Goal: Task Accomplishment & Management: Use online tool/utility

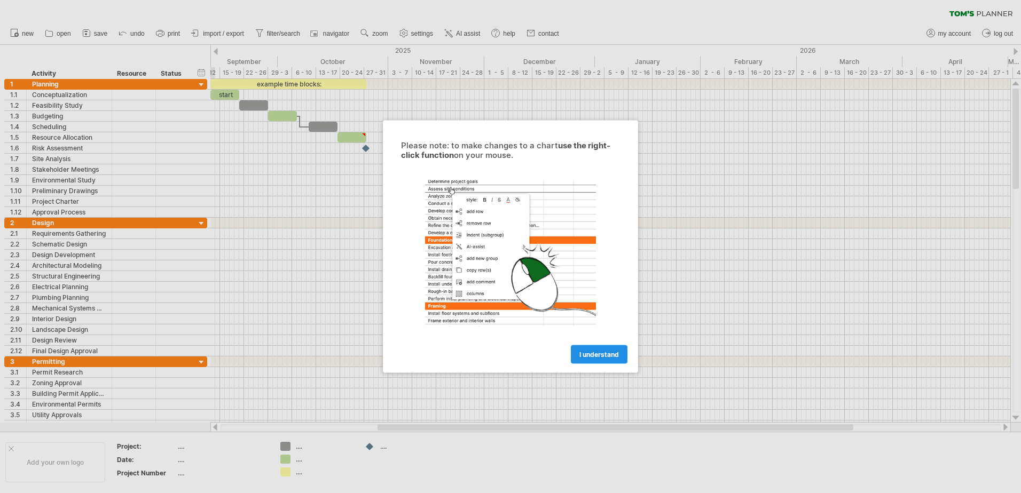
click at [609, 359] on link "I understand" at bounding box center [599, 354] width 57 height 19
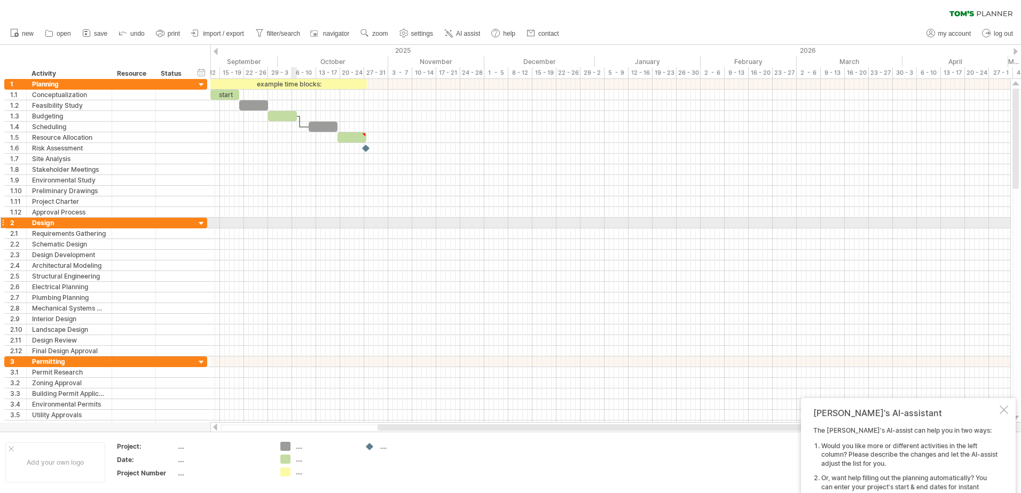
click at [293, 224] on div at bounding box center [610, 223] width 800 height 11
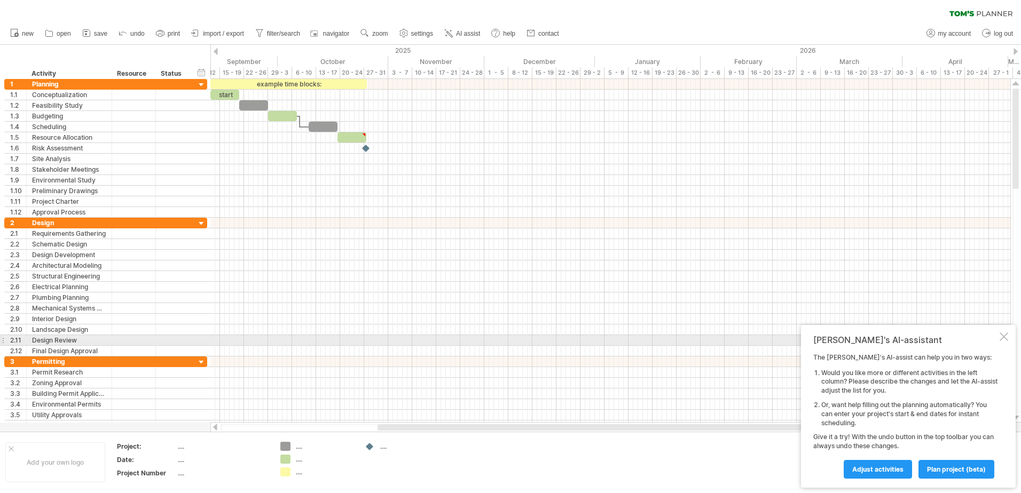
click at [1008, 337] on div "[PERSON_NAME]'s AI-assistant The [PERSON_NAME]'s AI-assist can help you in two …" at bounding box center [908, 406] width 215 height 163
click at [1001, 339] on div at bounding box center [1003, 337] width 9 height 9
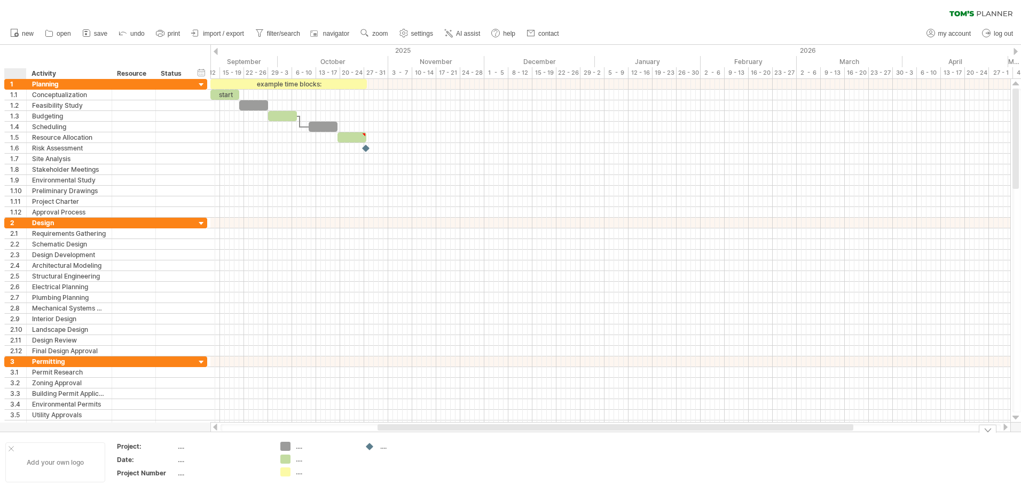
click at [12, 448] on div at bounding box center [11, 448] width 5 height 5
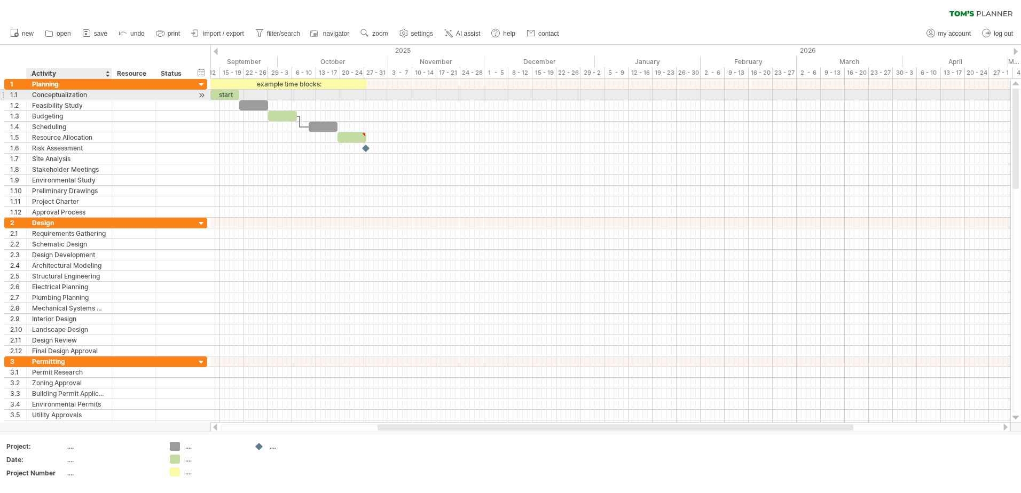
click at [100, 99] on div "Conceptualization" at bounding box center [69, 95] width 74 height 10
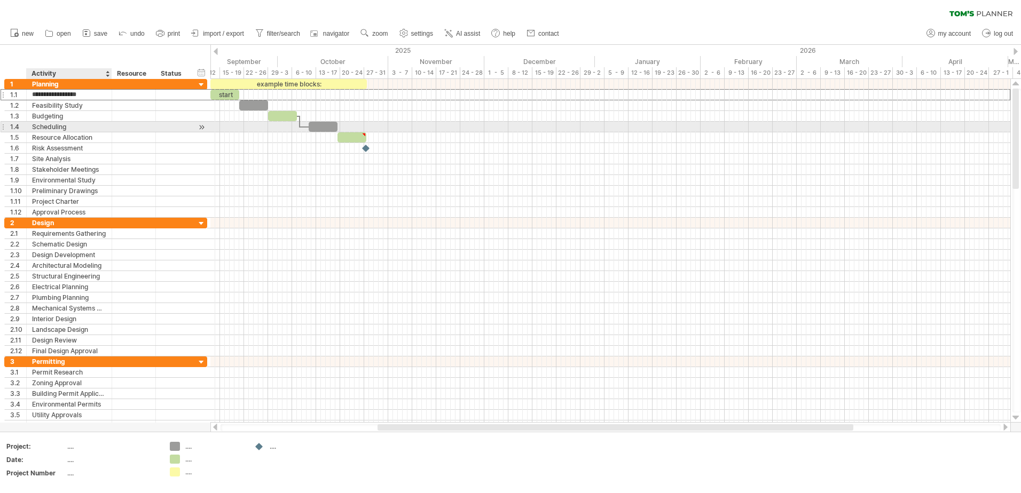
click at [107, 127] on div "**********" at bounding box center [69, 127] width 85 height 10
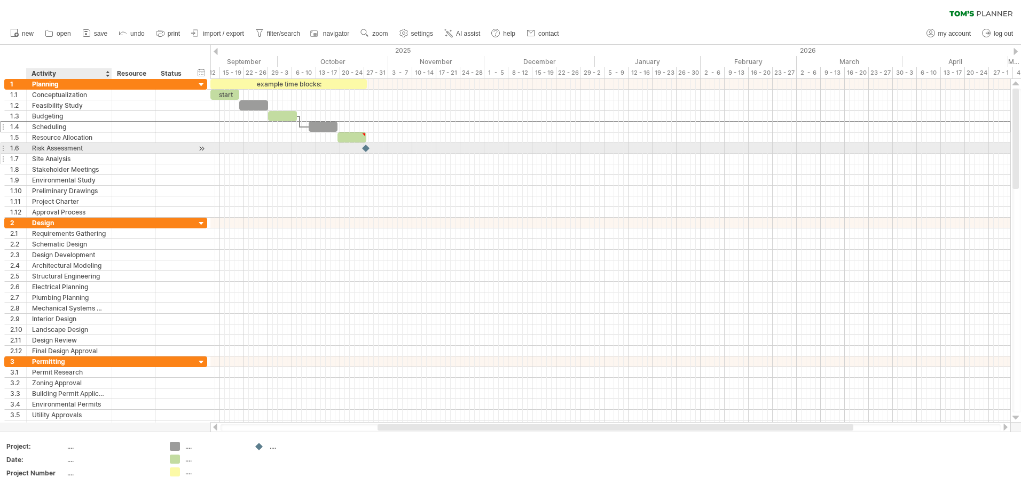
click at [72, 159] on div "Site Analysis" at bounding box center [69, 159] width 74 height 10
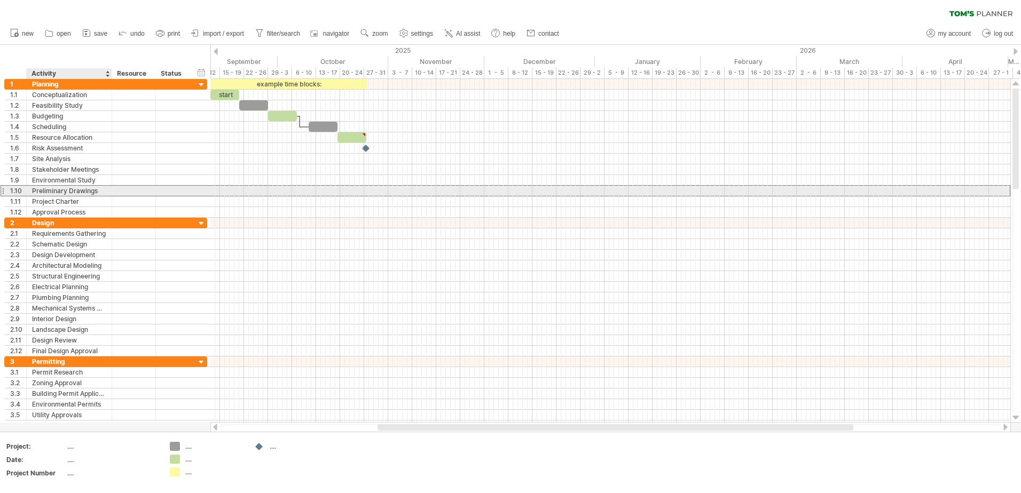
click at [59, 190] on div "Preliminary Drawings" at bounding box center [69, 191] width 74 height 10
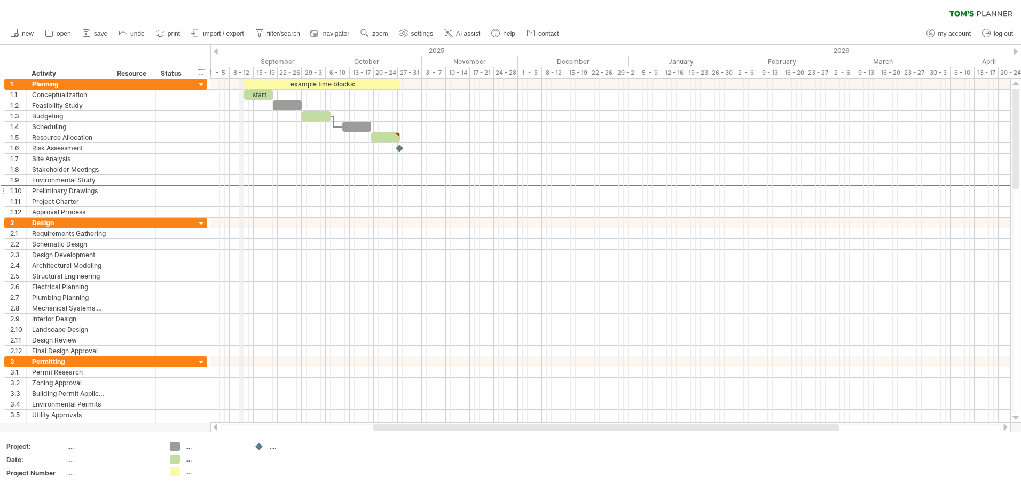
drag, startPoint x: 210, startPoint y: 45, endPoint x: 251, endPoint y: 50, distance: 41.4
click at [251, 50] on div "2025" at bounding box center [1, 50] width 1254 height 11
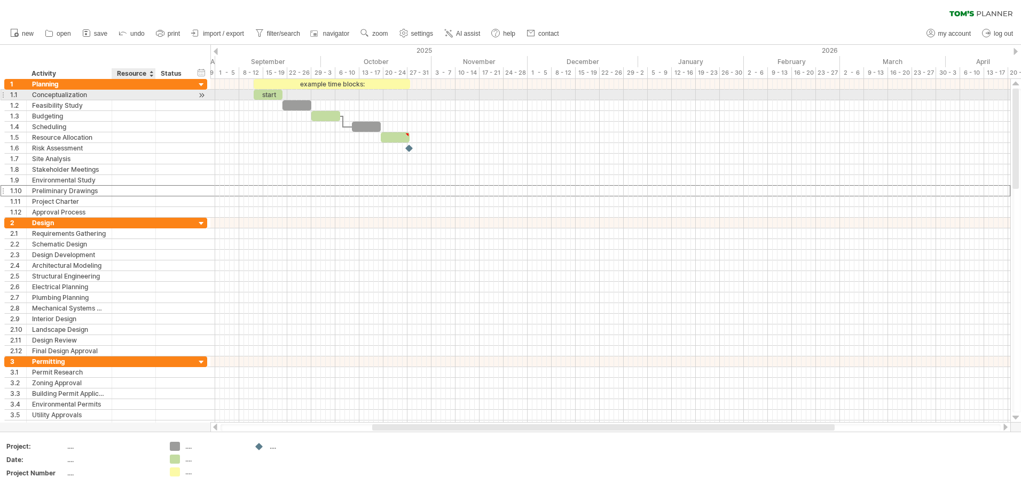
click at [148, 91] on div at bounding box center [133, 95] width 33 height 10
click at [142, 93] on input "text" at bounding box center [133, 95] width 33 height 10
click at [171, 99] on div at bounding box center [172, 95] width 23 height 10
click at [271, 95] on div "start" at bounding box center [268, 95] width 29 height 10
drag, startPoint x: 282, startPoint y: 96, endPoint x: 313, endPoint y: 96, distance: 31.5
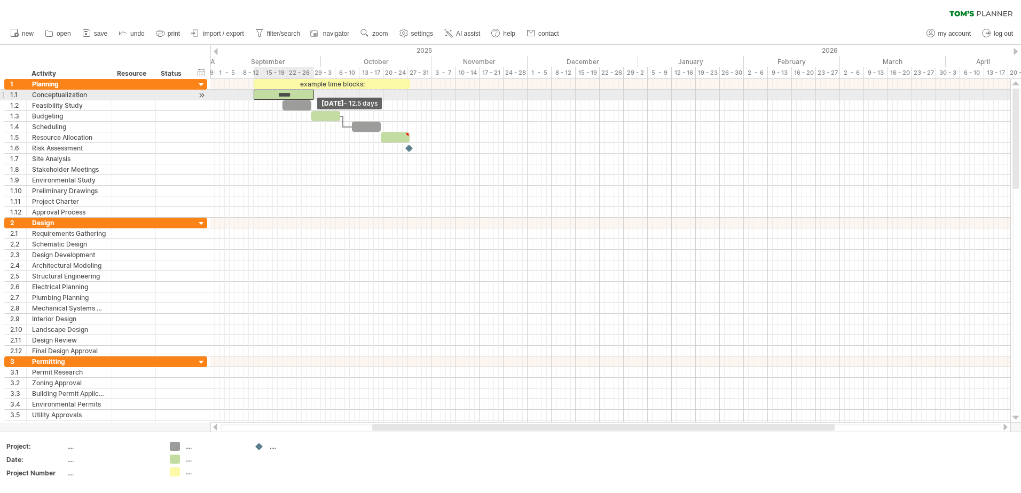
click at [313, 96] on span at bounding box center [314, 95] width 4 height 10
drag, startPoint x: 313, startPoint y: 96, endPoint x: 326, endPoint y: 96, distance: 12.3
click at [326, 96] on span at bounding box center [326, 95] width 4 height 10
click at [314, 94] on div "*****" at bounding box center [290, 95] width 72 height 10
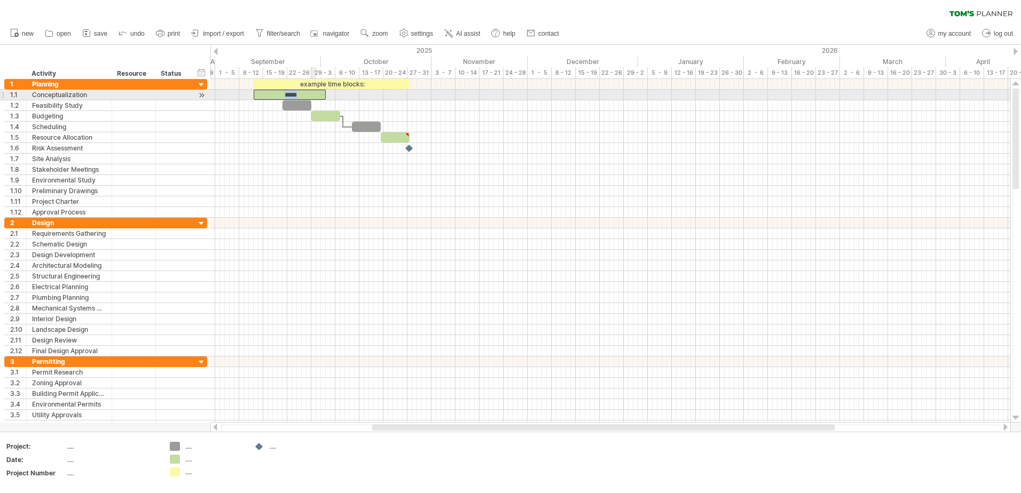
click at [314, 94] on div "*****" at bounding box center [290, 95] width 72 height 10
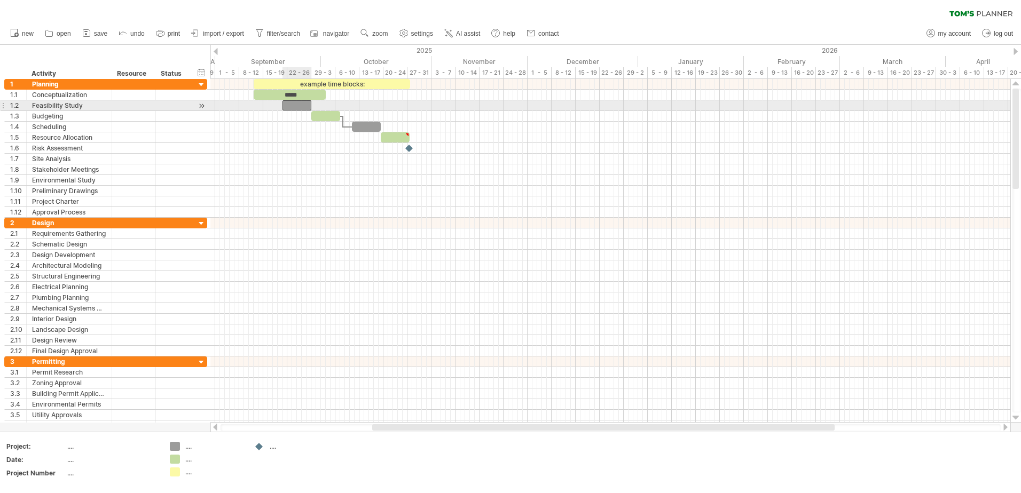
click at [298, 103] on div at bounding box center [296, 105] width 29 height 10
drag, startPoint x: 311, startPoint y: 106, endPoint x: 340, endPoint y: 106, distance: 28.8
click at [313, 106] on span at bounding box center [311, 105] width 4 height 10
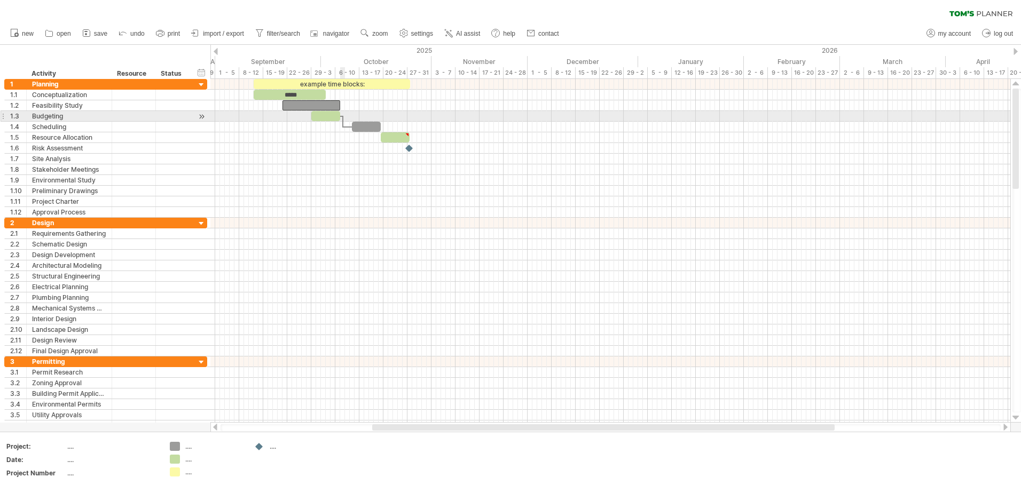
click at [336, 123] on div at bounding box center [610, 127] width 800 height 11
drag, startPoint x: 340, startPoint y: 115, endPoint x: 364, endPoint y: 116, distance: 24.6
click at [347, 116] on span at bounding box center [345, 116] width 4 height 10
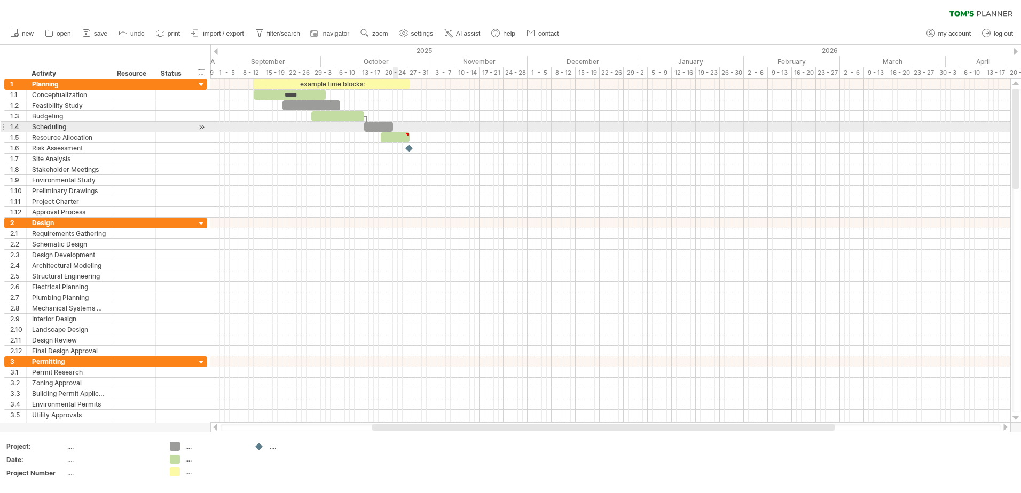
click at [396, 124] on div at bounding box center [610, 127] width 800 height 11
click at [391, 127] on span at bounding box center [393, 127] width 4 height 10
drag, startPoint x: 392, startPoint y: 128, endPoint x: 405, endPoint y: 128, distance: 12.3
click at [400, 128] on span at bounding box center [398, 127] width 4 height 10
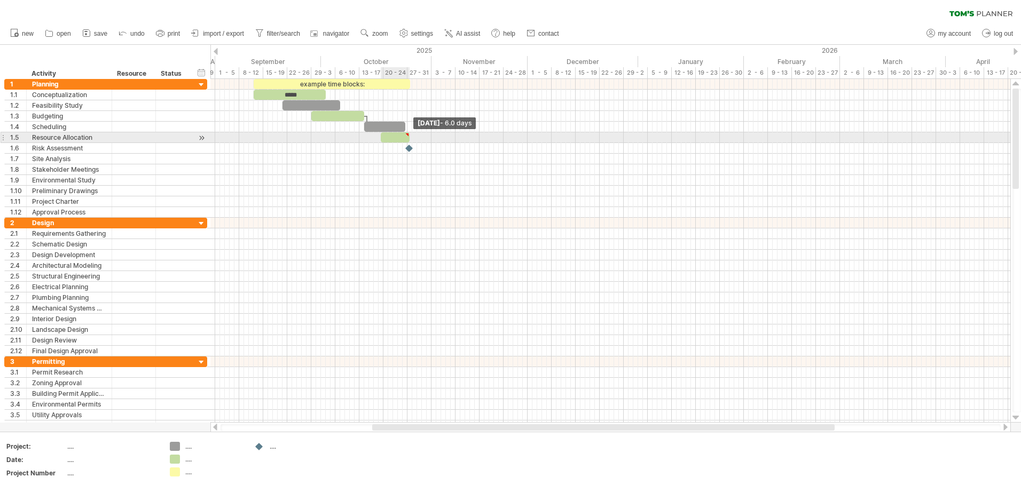
click at [407, 140] on span at bounding box center [409, 137] width 4 height 10
drag, startPoint x: 408, startPoint y: 139, endPoint x: 443, endPoint y: 141, distance: 34.2
click at [412, 141] on span at bounding box center [409, 137] width 4 height 10
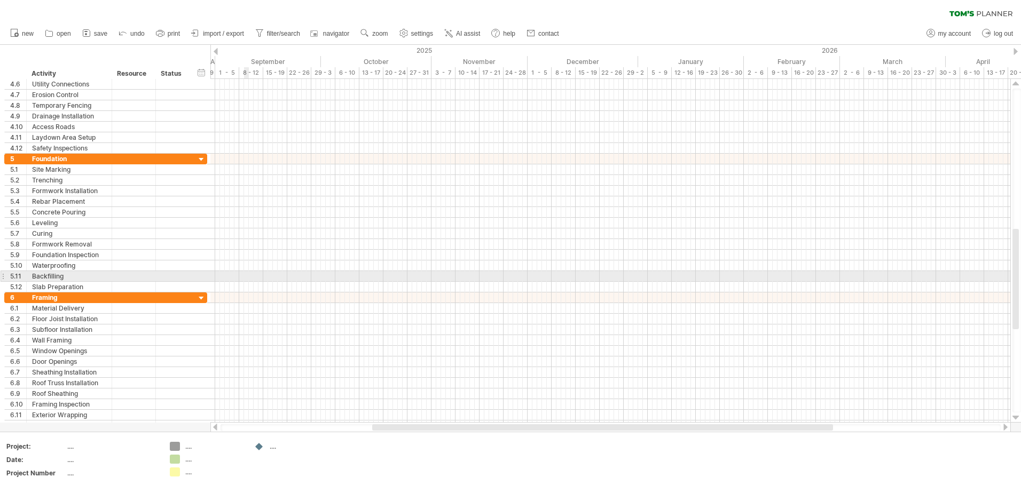
click at [263, 263] on div at bounding box center [610, 266] width 800 height 11
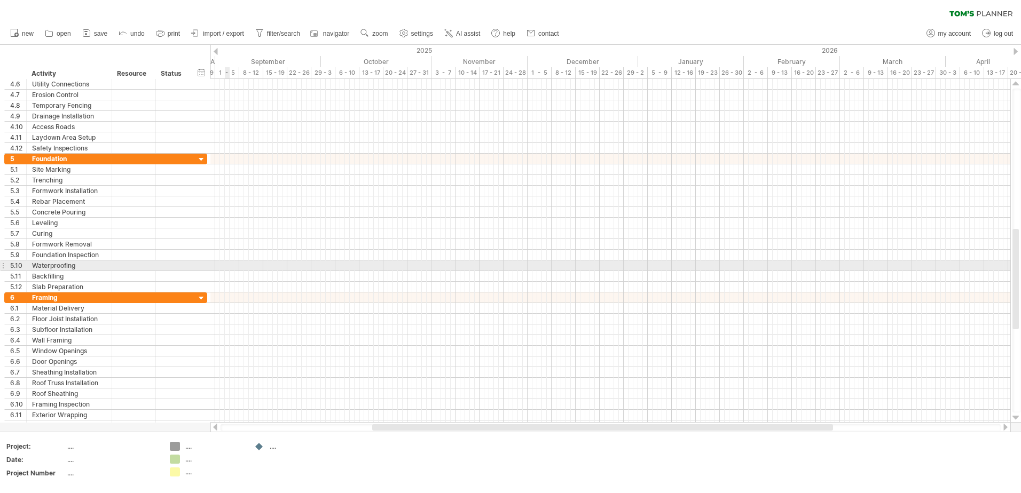
click at [228, 266] on div at bounding box center [610, 266] width 800 height 11
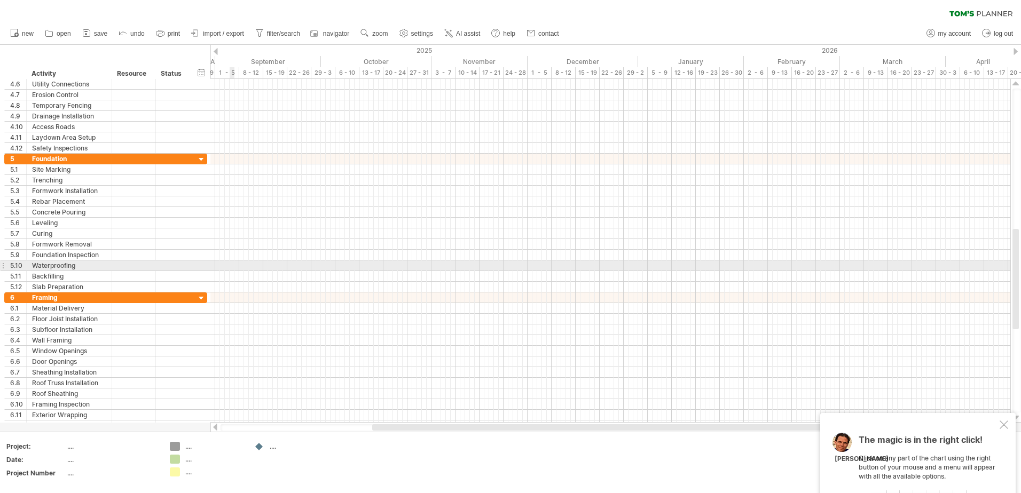
click at [233, 265] on div at bounding box center [610, 266] width 800 height 11
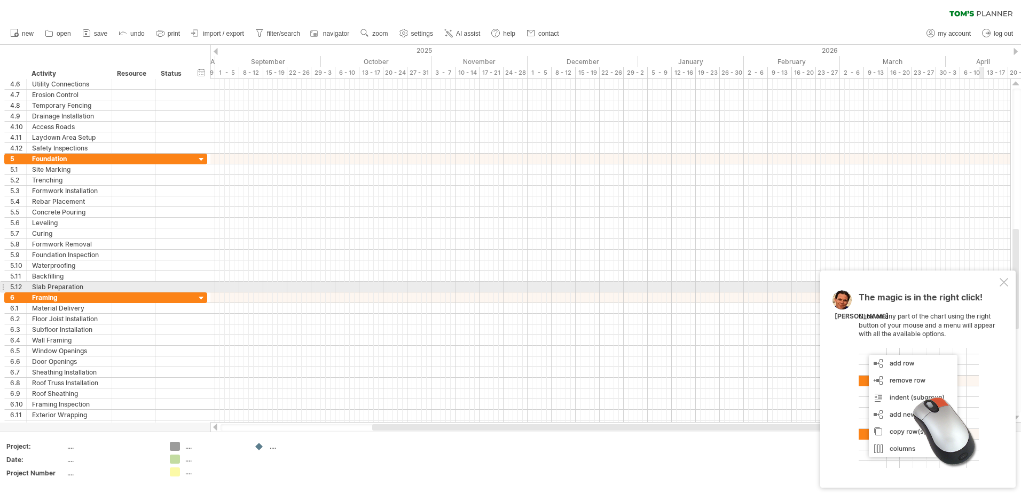
click at [1012, 286] on div "The magic is in the right click! Click on any part of the chart using the right…" at bounding box center [917, 379] width 195 height 217
click at [1007, 282] on div at bounding box center [1003, 282] width 9 height 9
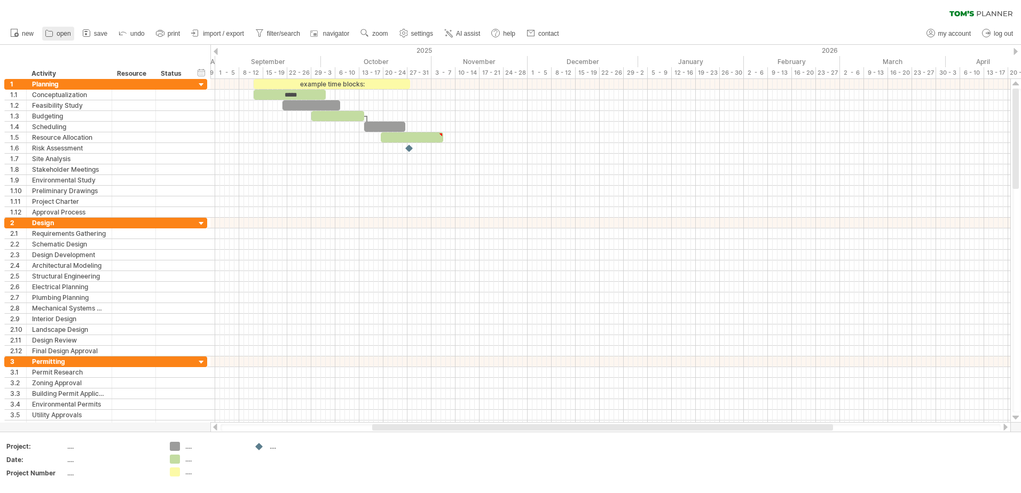
click at [53, 34] on icon at bounding box center [49, 33] width 7 height 6
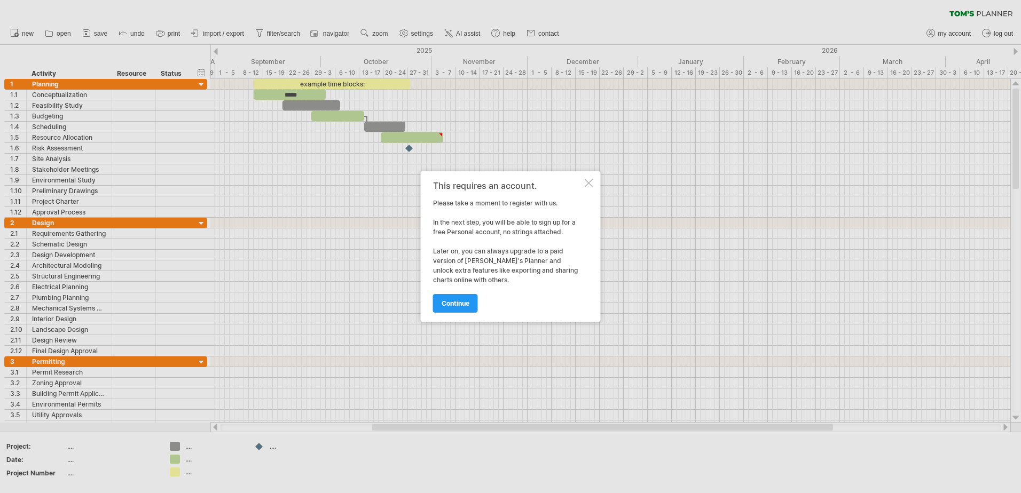
click at [591, 183] on div at bounding box center [589, 183] width 9 height 9
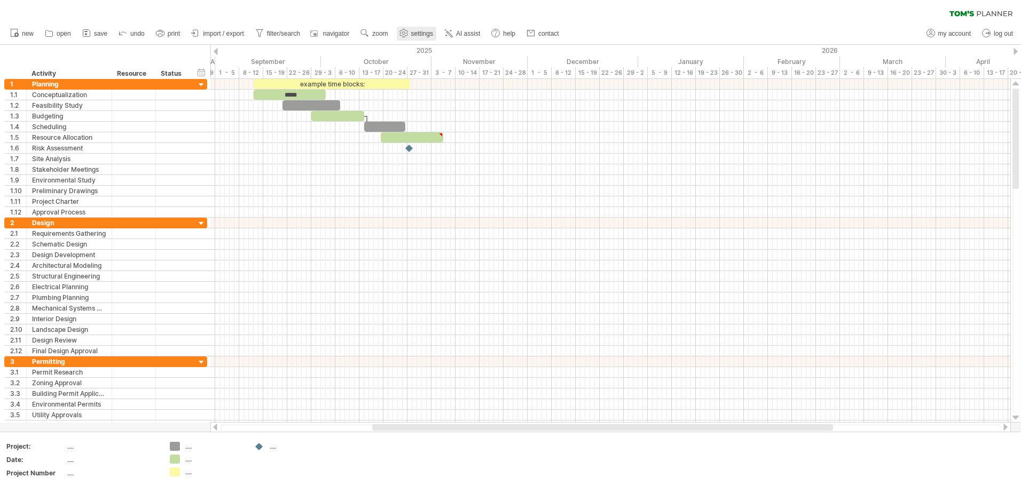
click at [422, 34] on span "settings" at bounding box center [422, 33] width 22 height 7
select select "*"
select select "**"
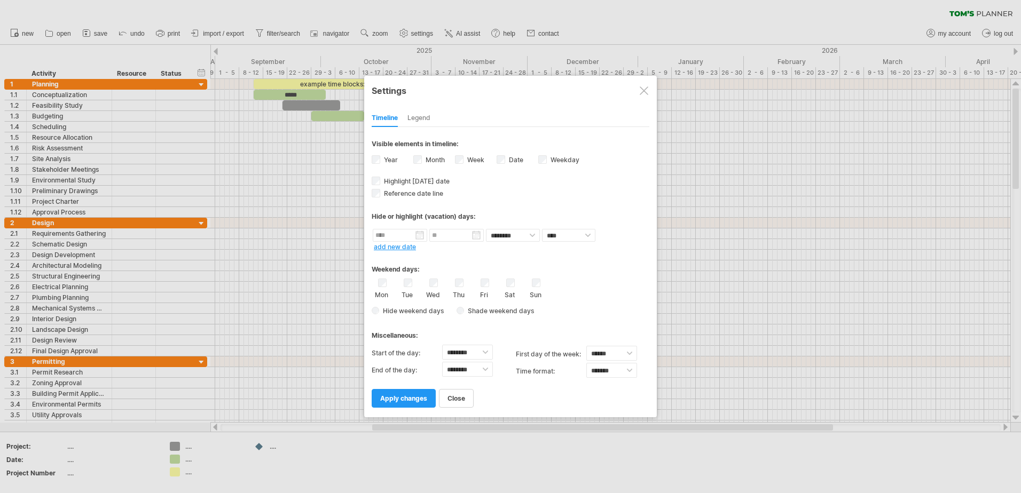
click at [641, 93] on div at bounding box center [644, 90] width 9 height 9
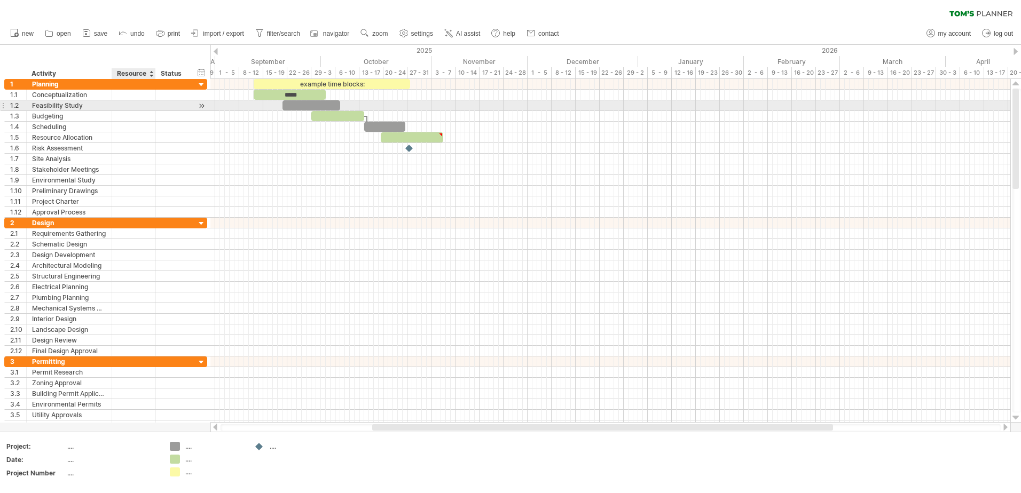
click at [143, 101] on div at bounding box center [133, 105] width 33 height 10
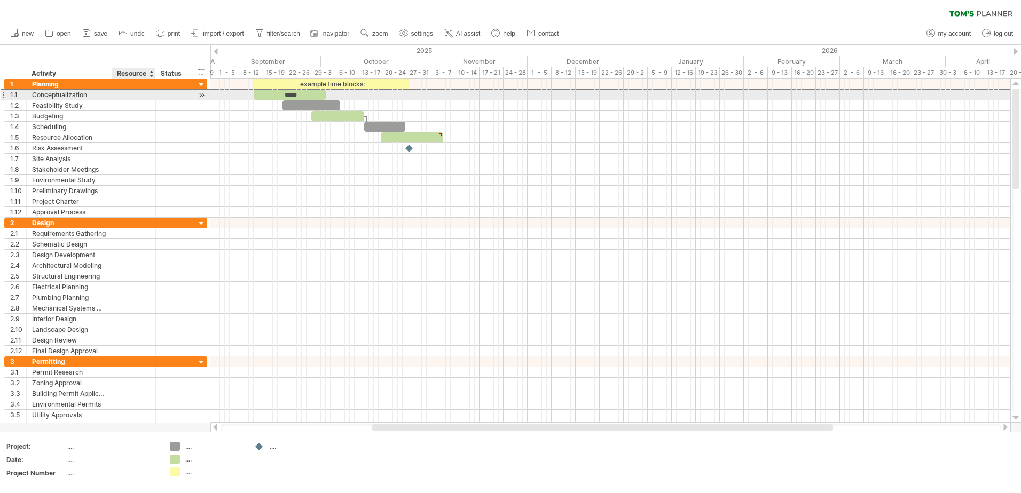
click at [128, 98] on div at bounding box center [133, 95] width 33 height 10
click at [130, 95] on div "trt4t" at bounding box center [133, 95] width 33 height 10
type input "*"
click at [270, 95] on div "*****" at bounding box center [290, 95] width 72 height 10
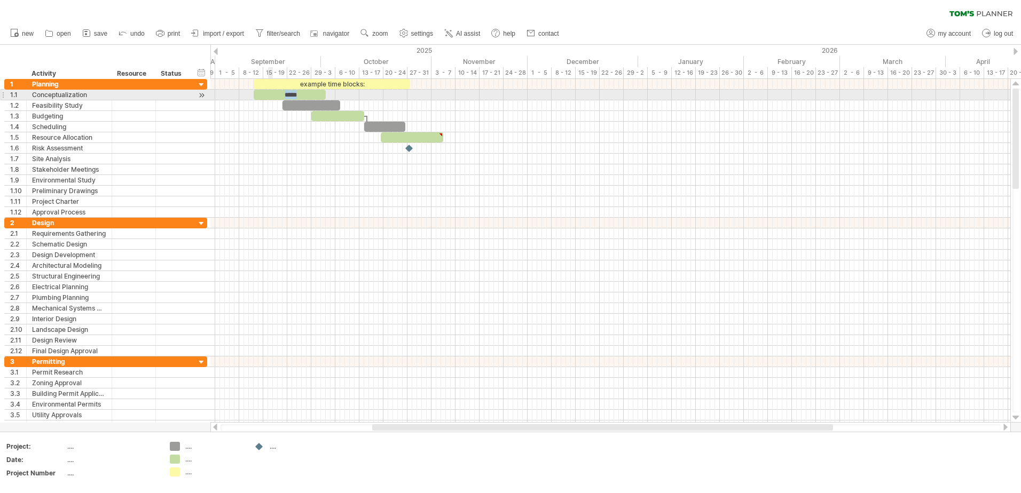
click at [270, 95] on div "*****" at bounding box center [290, 95] width 72 height 10
click at [290, 82] on div "example time blocks:" at bounding box center [332, 84] width 156 height 10
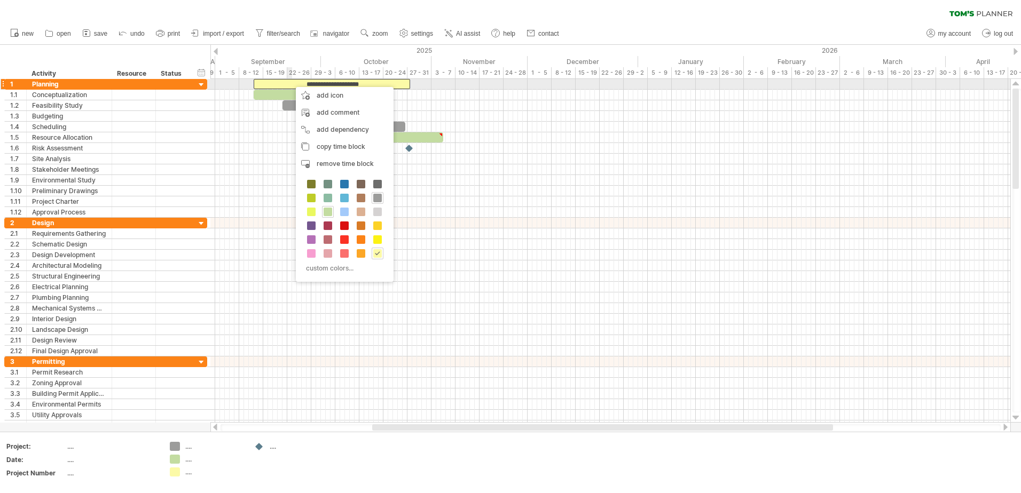
click at [290, 82] on div "**********" at bounding box center [332, 84] width 156 height 10
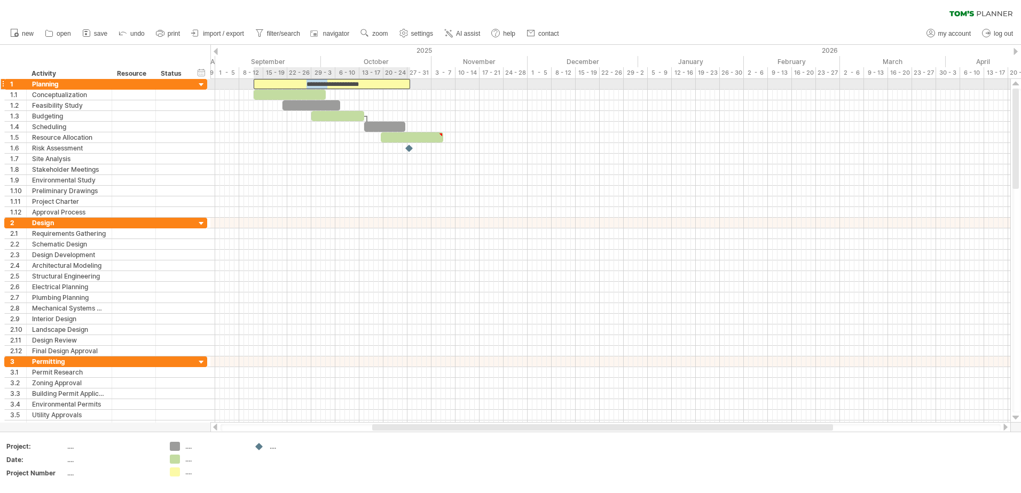
click at [290, 82] on div "**********" at bounding box center [332, 84] width 156 height 10
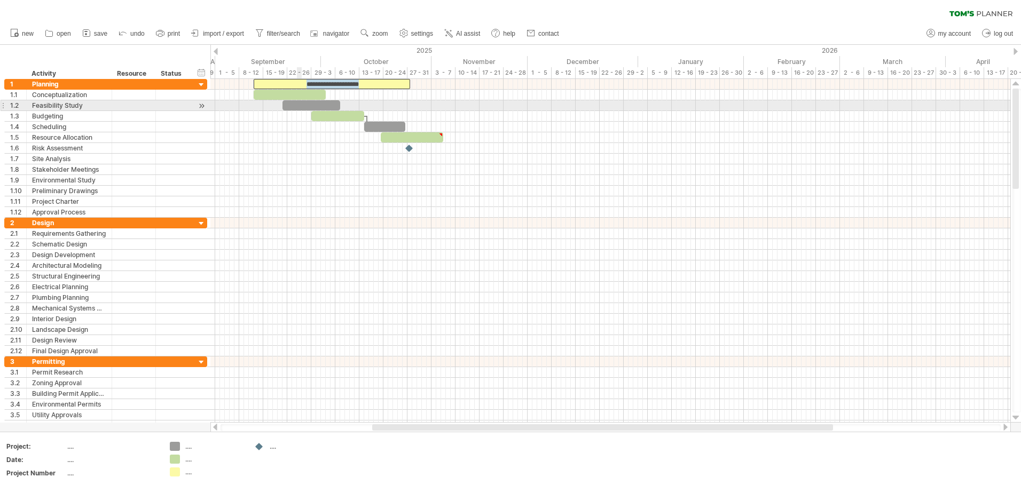
click at [298, 104] on div at bounding box center [311, 105] width 58 height 10
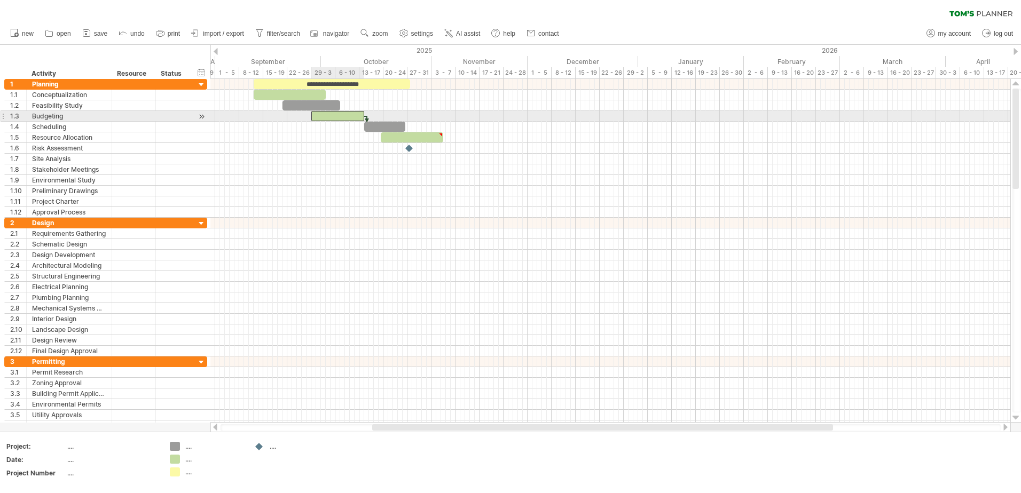
click at [317, 114] on div at bounding box center [337, 116] width 53 height 10
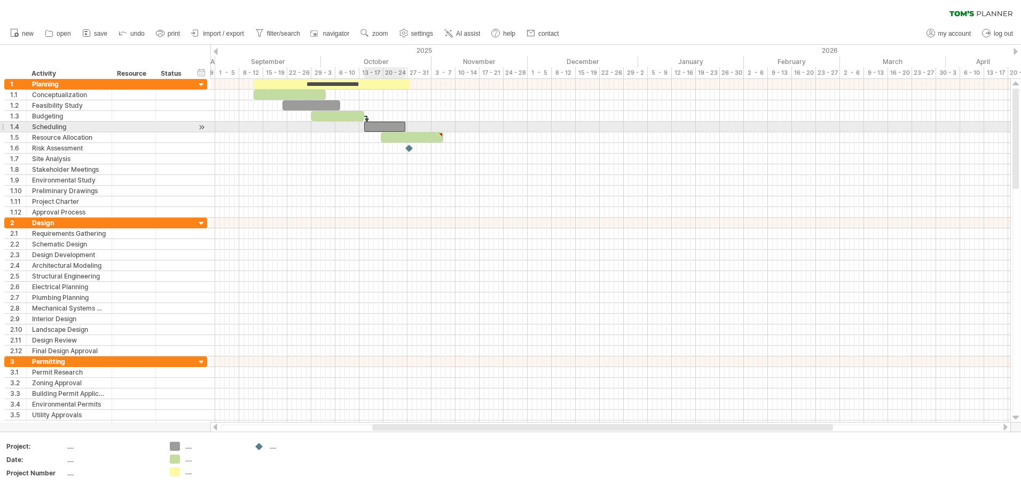
click at [391, 125] on div at bounding box center [384, 127] width 41 height 10
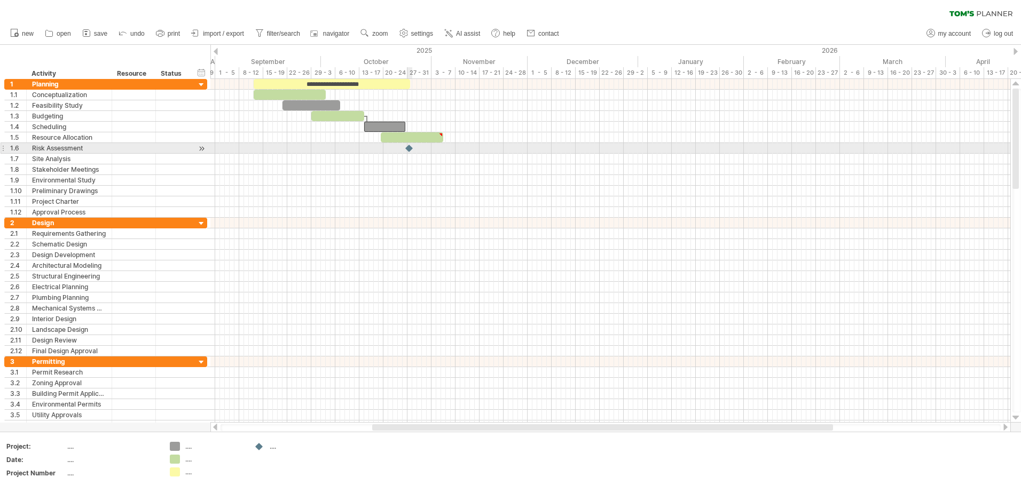
click at [408, 148] on div at bounding box center [409, 148] width 11 height 10
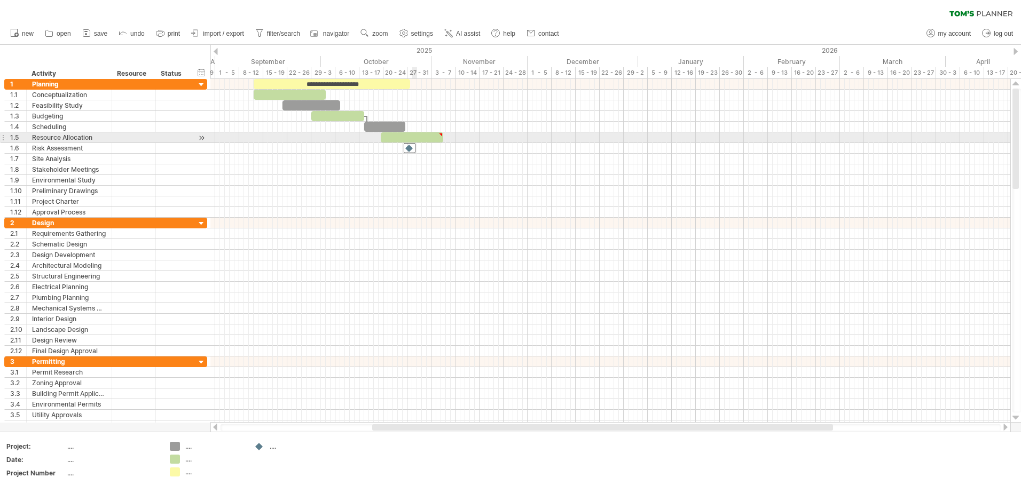
click at [414, 140] on div at bounding box center [412, 137] width 62 height 10
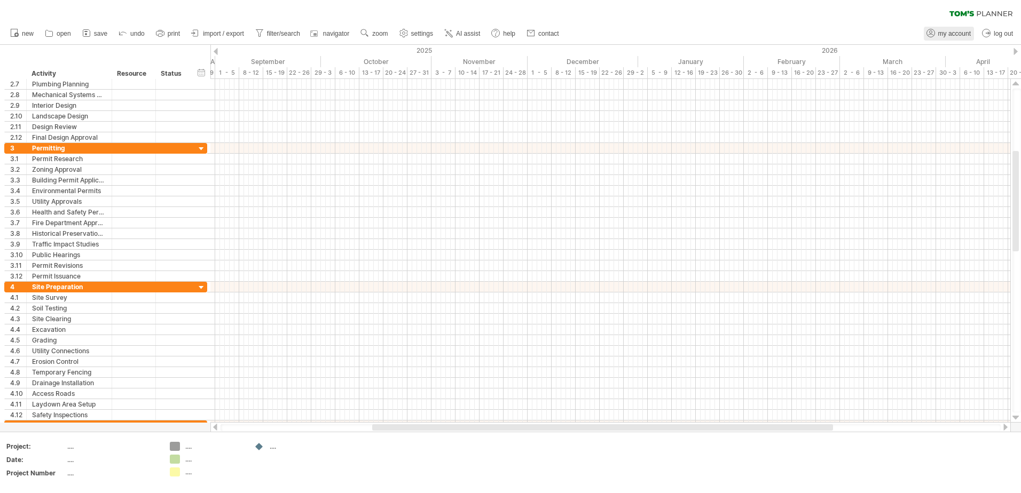
click at [945, 29] on link "my account" at bounding box center [949, 34] width 50 height 14
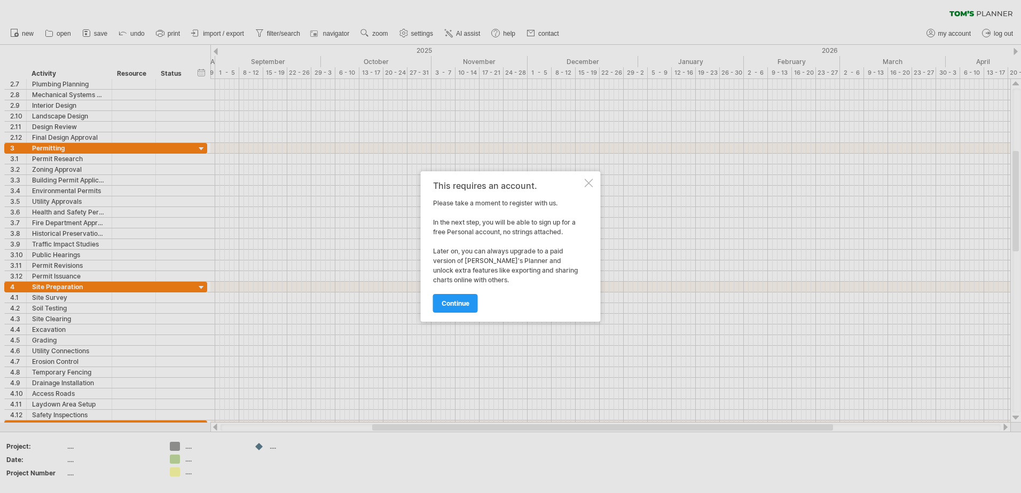
click at [585, 183] on div at bounding box center [589, 183] width 9 height 9
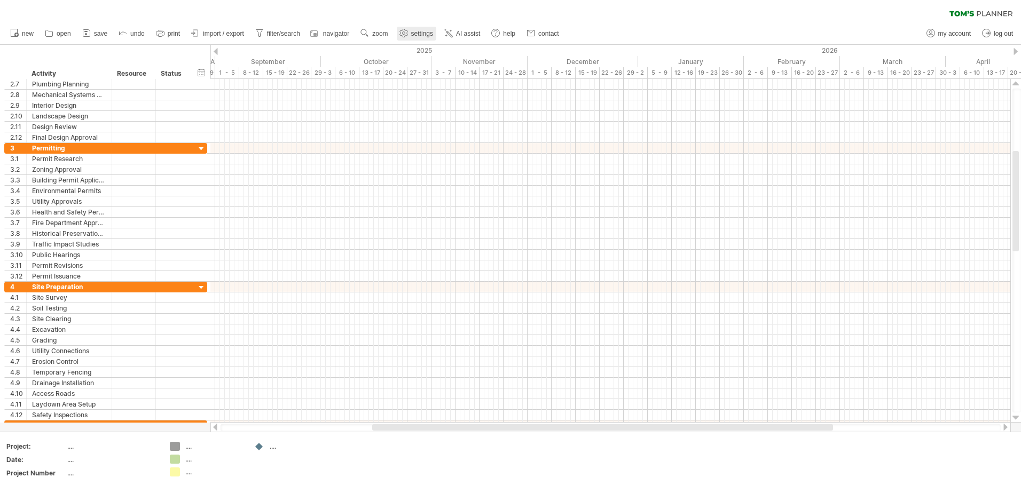
click at [411, 33] on link "settings" at bounding box center [417, 34] width 40 height 14
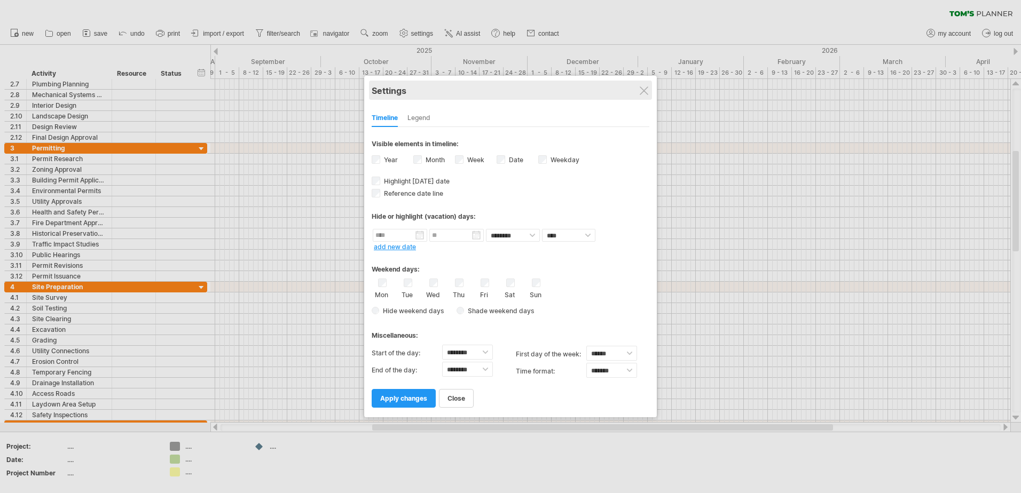
click at [643, 85] on div "Settings" at bounding box center [511, 90] width 278 height 19
click at [625, 92] on div "Settings" at bounding box center [511, 90] width 278 height 19
click at [644, 87] on div at bounding box center [644, 90] width 9 height 9
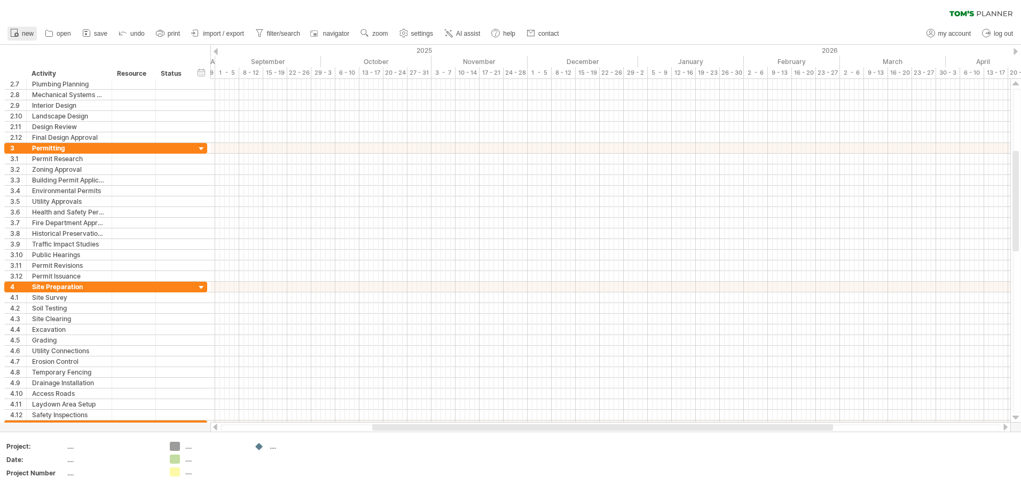
click at [25, 33] on span "new" at bounding box center [28, 33] width 12 height 7
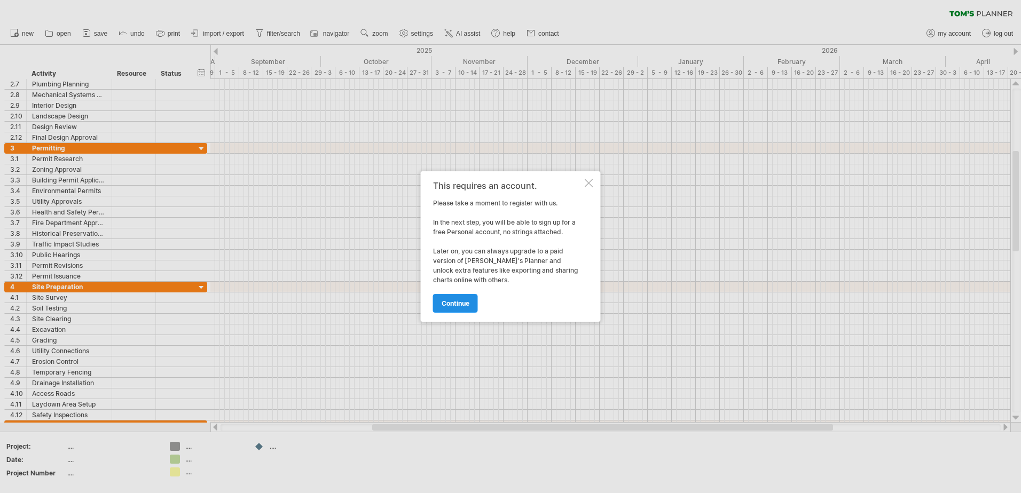
click at [471, 303] on link "continue" at bounding box center [455, 303] width 45 height 19
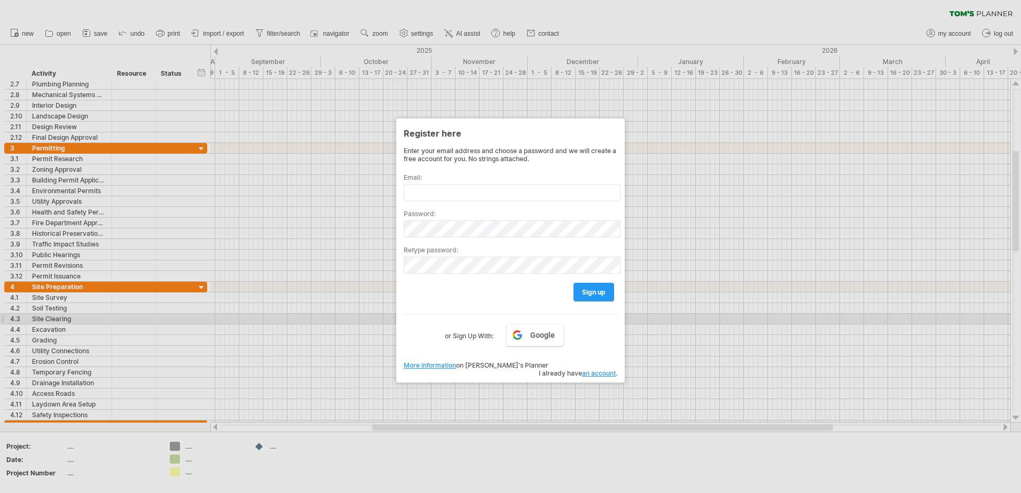
click at [673, 317] on div at bounding box center [510, 246] width 1021 height 493
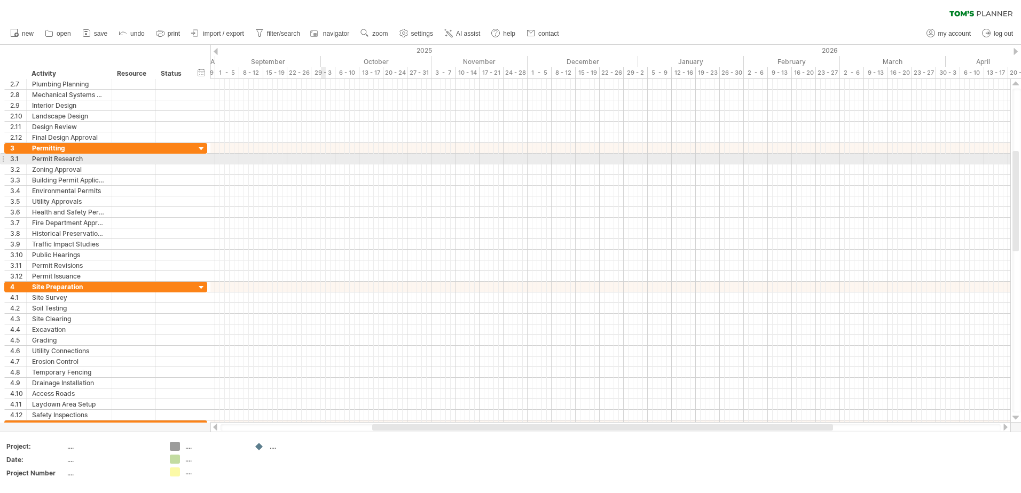
click at [322, 157] on div at bounding box center [610, 159] width 800 height 11
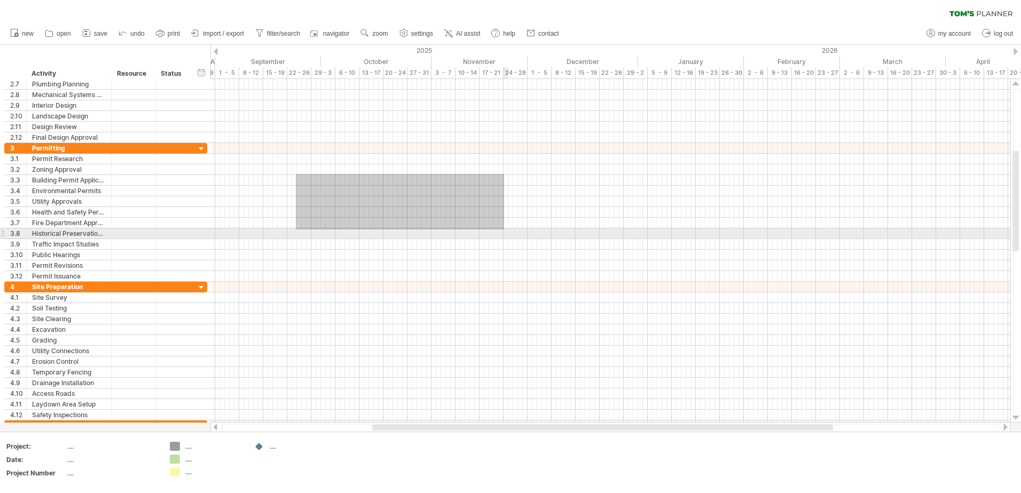
drag, startPoint x: 296, startPoint y: 174, endPoint x: 504, endPoint y: 230, distance: 215.5
click at [504, 230] on div at bounding box center [610, 212] width 800 height 139
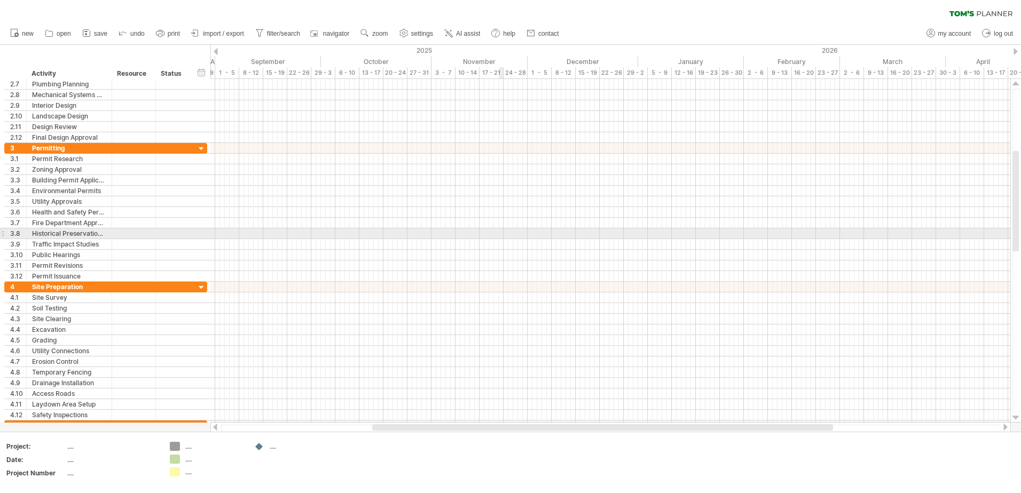
click at [503, 231] on div at bounding box center [610, 233] width 800 height 11
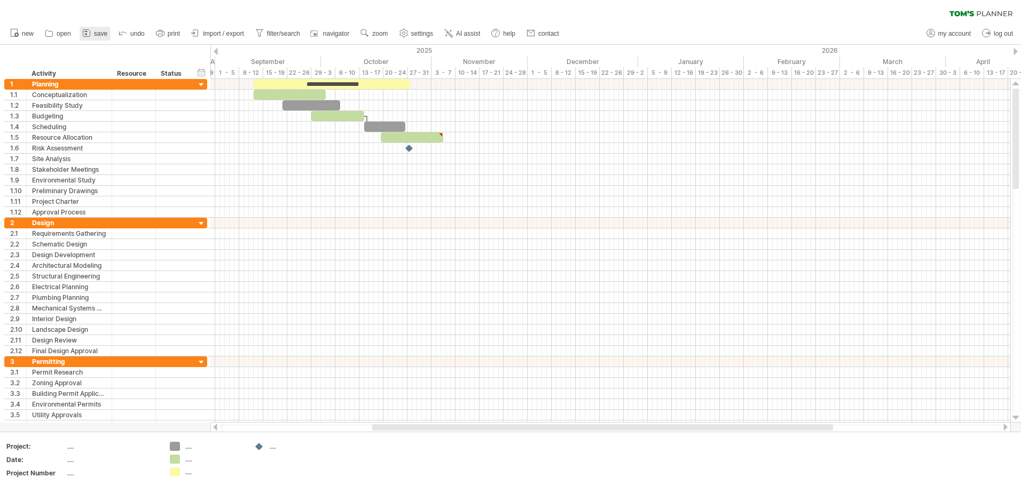
click at [102, 35] on span "save" at bounding box center [100, 33] width 13 height 7
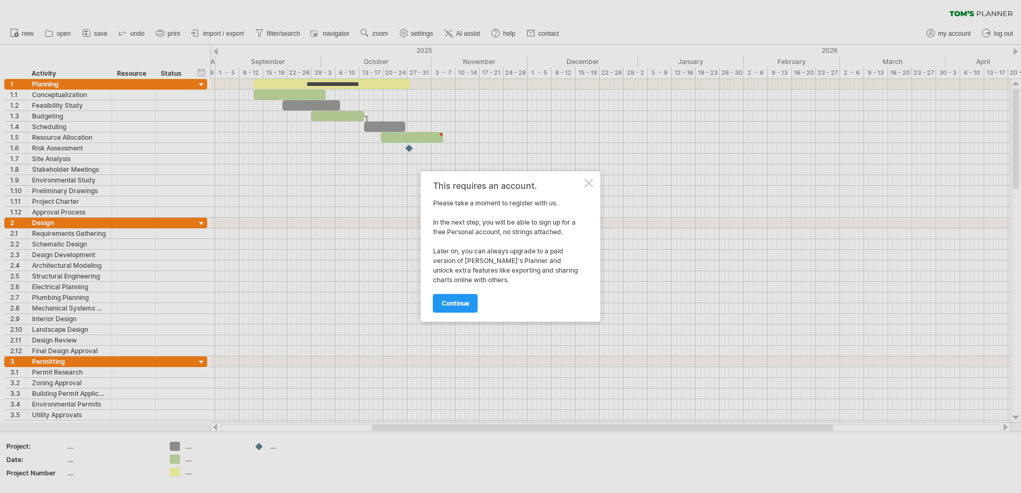
click at [595, 182] on div "This requires an account. Please take a moment to register with us. In the next…" at bounding box center [511, 246] width 180 height 151
